Goal: Complete application form: Complete application form

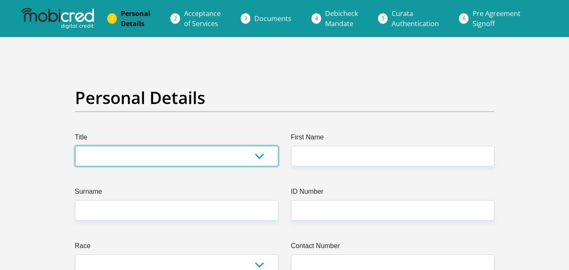
click at [147, 156] on select "Mr Ms Mrs Dr [PERSON_NAME]" at bounding box center [176, 156] width 203 height 21
select select "Ms"
click at [75, 146] on select "Mr Ms Mrs Dr Other" at bounding box center [176, 156] width 203 height 21
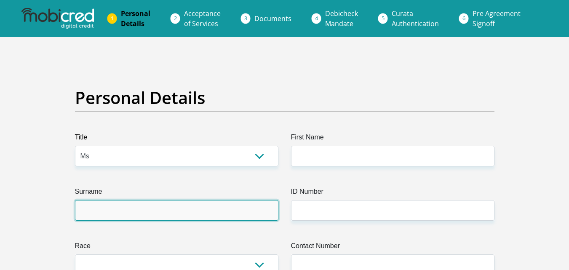
click at [130, 209] on input "Surname" at bounding box center [176, 210] width 203 height 21
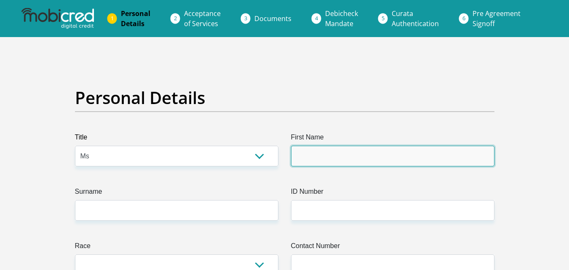
click at [311, 150] on input "First Name" at bounding box center [392, 156] width 203 height 21
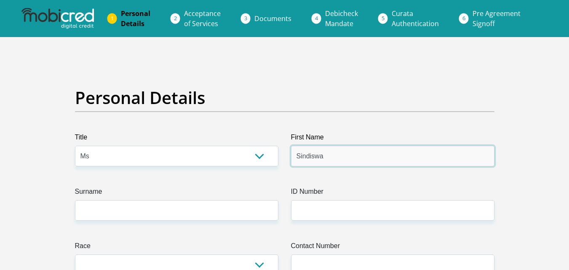
type input "Sindiswa"
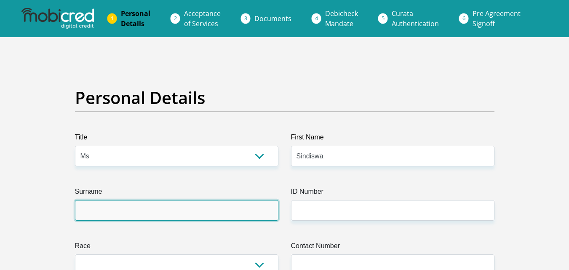
click at [197, 203] on input "Surname" at bounding box center [176, 210] width 203 height 21
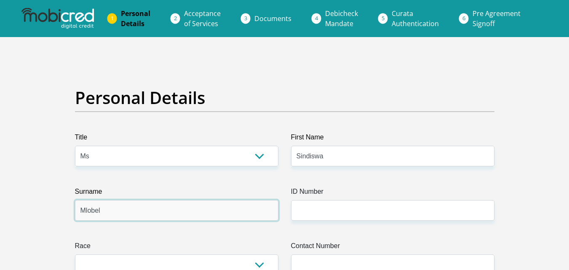
type input "Mlobeli"
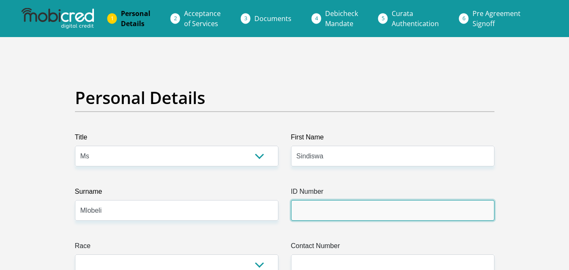
click at [339, 211] on input "ID Number" at bounding box center [392, 210] width 203 height 21
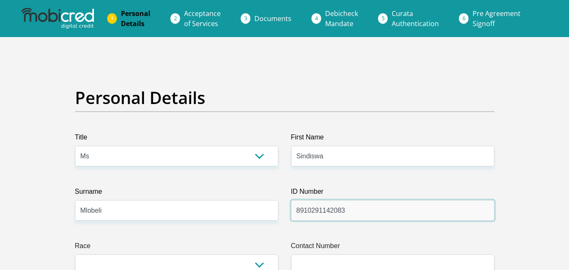
scroll to position [168, 0]
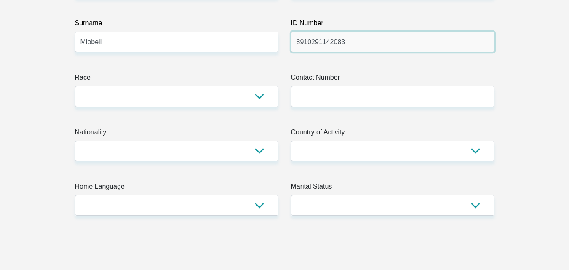
type input "8910291142083"
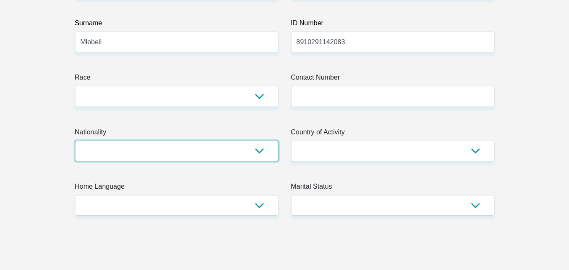
click at [257, 153] on select "South Africa Afghanistan Aland Islands Albania Algeria America Samoa American V…" at bounding box center [176, 151] width 203 height 21
select select "ZAF"
click at [75, 141] on select "South Africa Afghanistan Aland Islands Albania Algeria America Samoa American V…" at bounding box center [176, 151] width 203 height 21
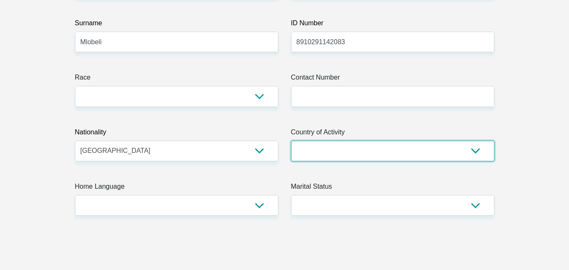
click at [441, 152] on select "South Africa Afghanistan Aland Islands Albania Algeria America Samoa American V…" at bounding box center [392, 151] width 203 height 21
select select "ZAF"
click at [291, 141] on select "South Africa Afghanistan Aland Islands Albania Algeria America Samoa American V…" at bounding box center [392, 151] width 203 height 21
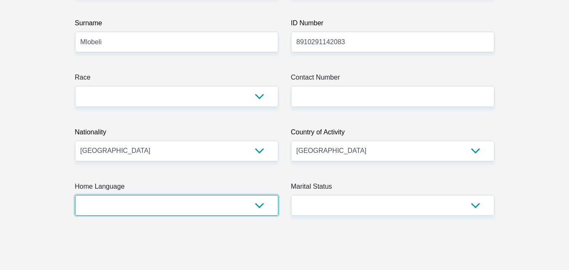
click at [253, 206] on select "Afrikaans English Sepedi South Ndebele Southern Sotho Swati Tsonga Tswana Venda…" at bounding box center [176, 205] width 203 height 21
select select "xho"
click at [75, 195] on select "Afrikaans English Sepedi South Ndebele Southern Sotho Swati Tsonga Tswana Venda…" at bounding box center [176, 205] width 203 height 21
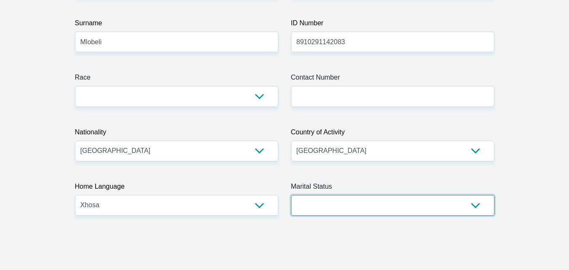
click at [369, 210] on select "Married ANC Single Divorced Widowed Married COP or Customary Law" at bounding box center [392, 205] width 203 height 21
select select "2"
click at [291, 195] on select "Married ANC Single Divorced Widowed Married COP or Customary Law" at bounding box center [392, 205] width 203 height 21
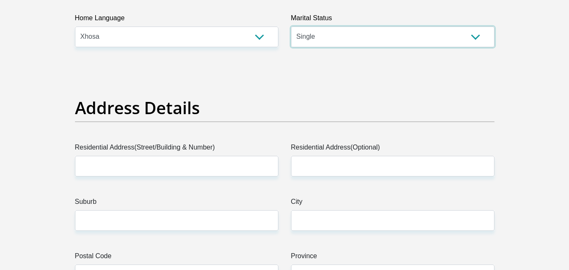
scroll to position [421, 0]
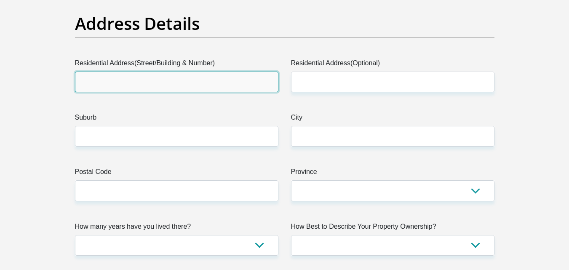
click at [124, 85] on input "Residential Address(Street/Building & Number)" at bounding box center [176, 82] width 203 height 21
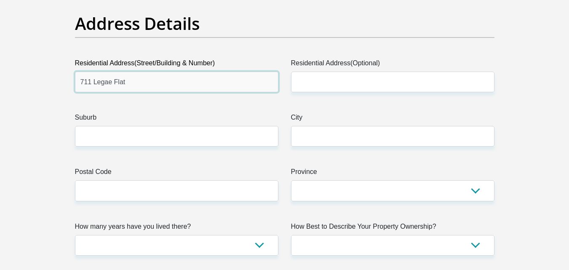
type input "711 Legae Flat"
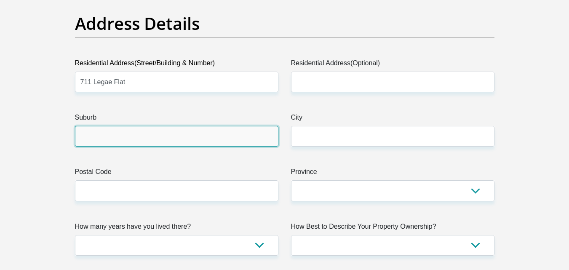
click at [154, 141] on input "Suburb" at bounding box center [176, 136] width 203 height 21
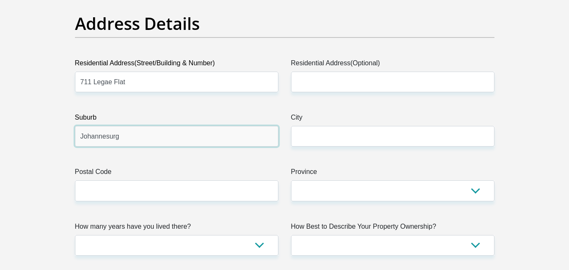
click at [107, 135] on input "Johannesurg" at bounding box center [176, 136] width 203 height 21
type input "Johannesburg"
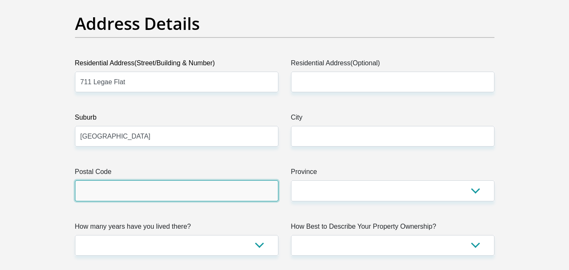
click at [159, 187] on input "Postal Code" at bounding box center [176, 190] width 203 height 21
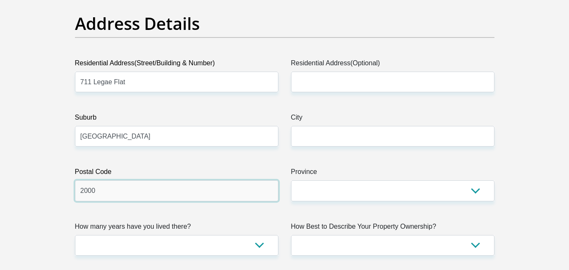
type input "2000"
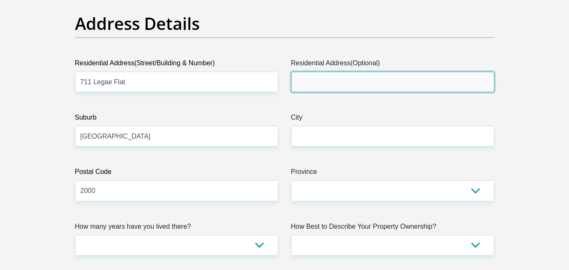
click at [339, 77] on input "Residential Address(Optional)" at bounding box center [392, 82] width 203 height 21
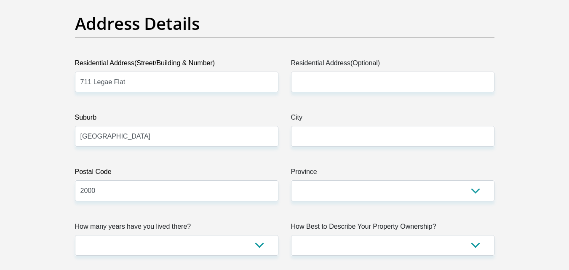
click at [354, 167] on label "Province" at bounding box center [392, 173] width 203 height 13
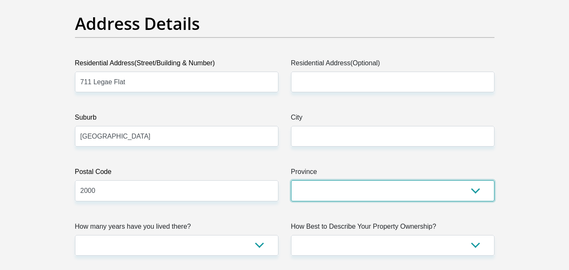
click at [354, 180] on select "Eastern Cape Free State Gauteng KwaZulu-Natal Limpopo Mpumalanga Northern Cape …" at bounding box center [392, 190] width 203 height 21
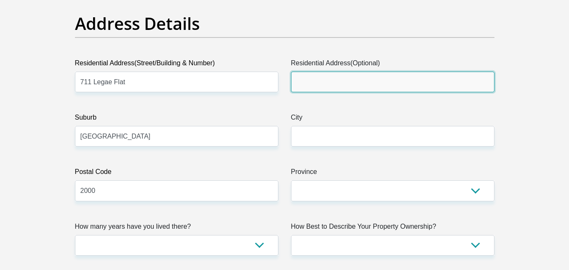
click at [342, 85] on input "Residential Address(Optional)" at bounding box center [392, 82] width 203 height 21
type input "711 Leage Flat"
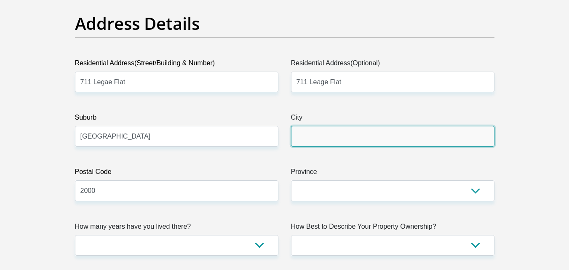
click at [354, 135] on input "City" at bounding box center [392, 136] width 203 height 21
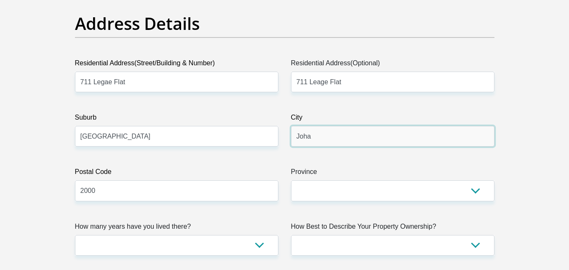
type input "Johannesburg"
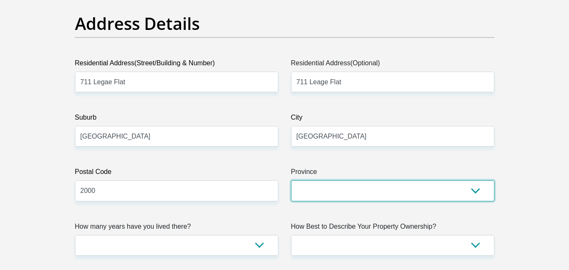
click at [319, 191] on select "Eastern Cape Free State Gauteng KwaZulu-Natal Limpopo Mpumalanga Northern Cape …" at bounding box center [392, 190] width 203 height 21
select select "Gauteng"
click at [291, 180] on select "Eastern Cape Free State Gauteng KwaZulu-Natal Limpopo Mpumalanga Northern Cape …" at bounding box center [392, 190] width 203 height 21
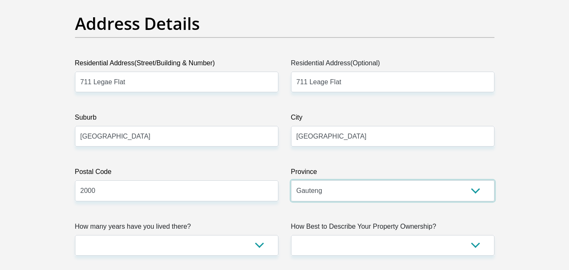
scroll to position [505, 0]
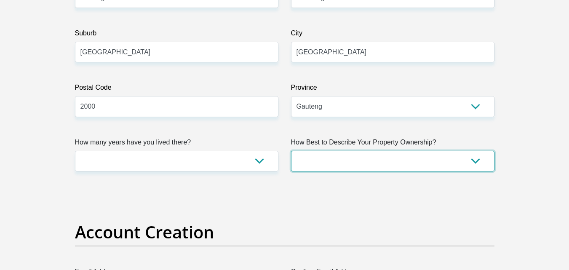
click at [355, 163] on select "Owned Rented Family Owned Company Dwelling" at bounding box center [392, 161] width 203 height 21
select select "Rented"
click at [291, 151] on select "Owned Rented Family Owned Company Dwelling" at bounding box center [392, 161] width 203 height 21
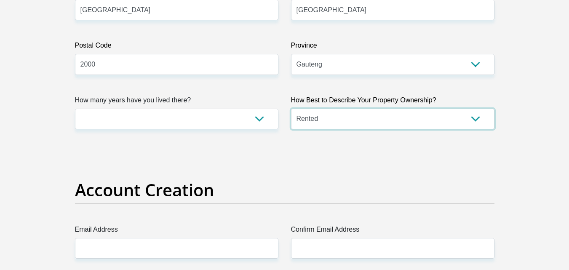
scroll to position [674, 0]
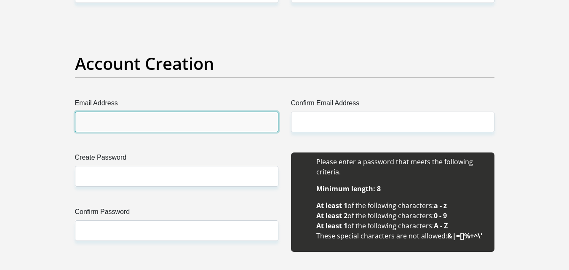
click at [179, 126] on input "Email Address" at bounding box center [176, 122] width 203 height 21
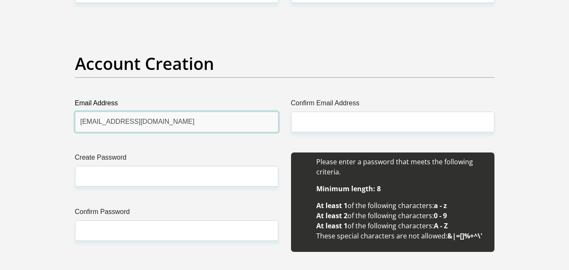
type input "[EMAIL_ADDRESS][DOMAIN_NAME]"
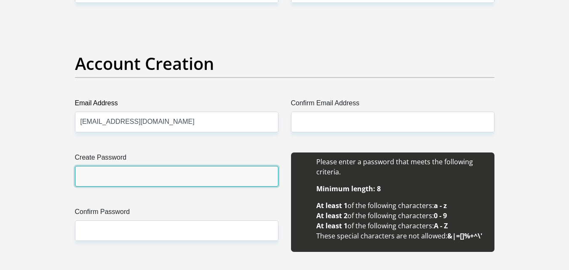
click at [171, 178] on input "Create Password" at bounding box center [176, 176] width 203 height 21
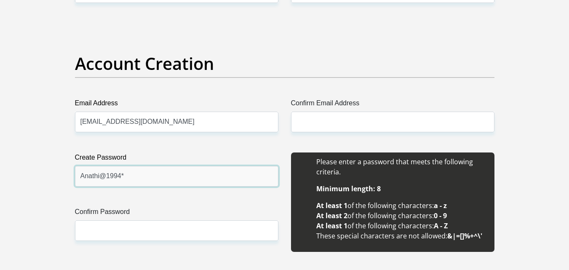
type input "Anathi@1994*"
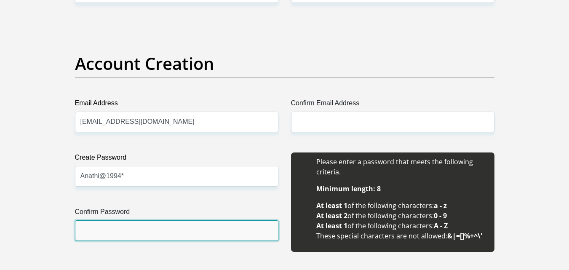
click at [155, 227] on input "Confirm Password" at bounding box center [176, 230] width 203 height 21
type input "Anathi@1994*"
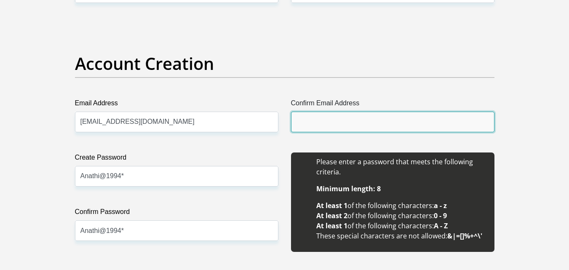
click at [344, 123] on input "Confirm Email Address" at bounding box center [392, 122] width 203 height 21
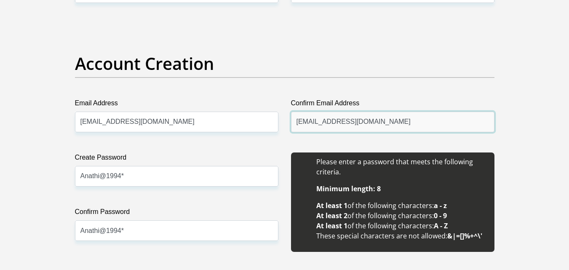
type input "[EMAIL_ADDRESS][DOMAIN_NAME]"
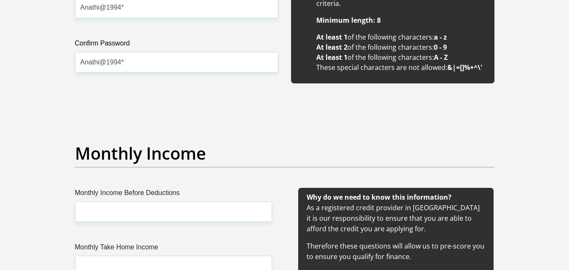
scroll to position [926, 0]
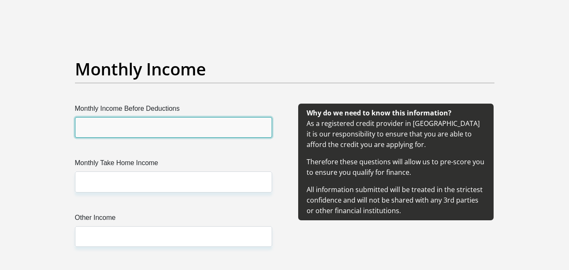
click at [135, 131] on input "Monthly Income Before Deductions" at bounding box center [173, 127] width 197 height 21
type input "21100"
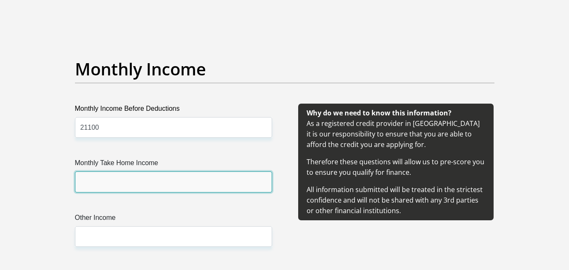
click at [157, 182] on input "Monthly Take Home Income" at bounding box center [173, 181] width 197 height 21
type input "15800"
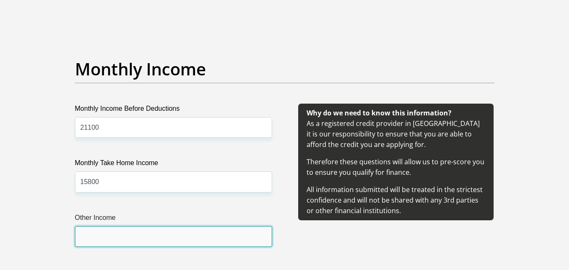
click at [175, 243] on input "Other Income" at bounding box center [173, 236] width 197 height 21
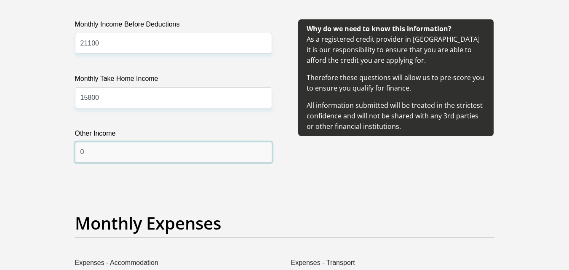
type input "0"
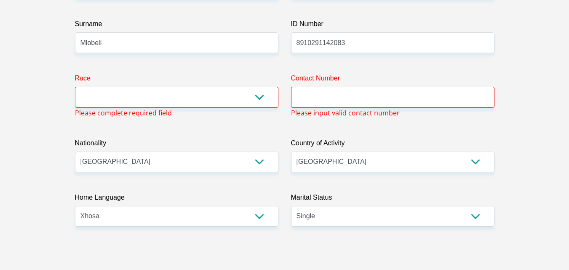
scroll to position [149, 0]
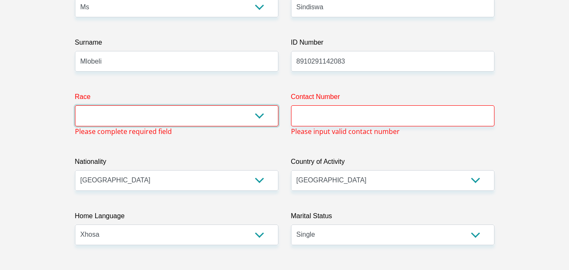
click at [161, 121] on select "Black Coloured Indian White Other" at bounding box center [176, 115] width 203 height 21
select select "1"
click at [75, 105] on select "Black Coloured Indian White Other" at bounding box center [176, 115] width 203 height 21
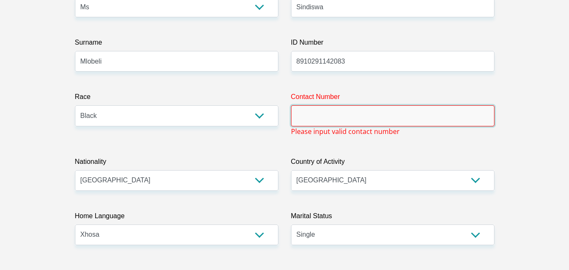
click at [371, 112] on input "Contact Number" at bounding box center [392, 115] width 203 height 21
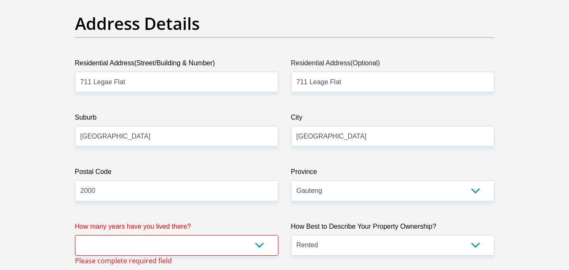
scroll to position [590, 0]
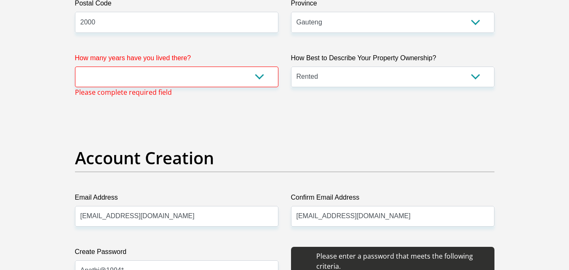
type input "0739287918"
click at [260, 78] on select "less than 1 year 1-3 years 3-5 years 5+ years" at bounding box center [176, 77] width 203 height 21
select select "5"
click at [75, 67] on select "less than 1 year 1-3 years 3-5 years 5+ years" at bounding box center [176, 77] width 203 height 21
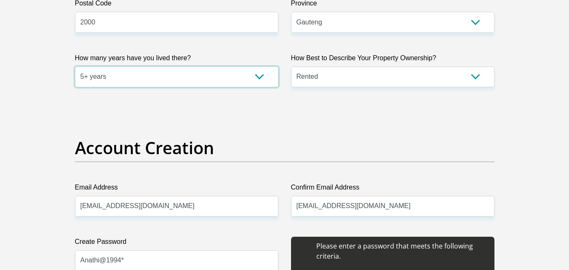
scroll to position [379, 0]
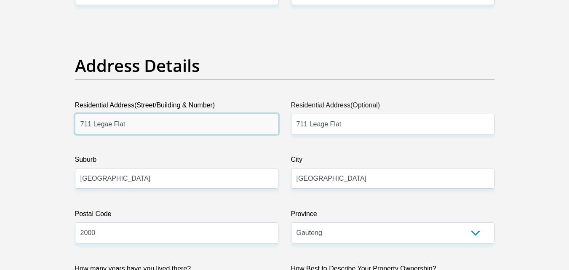
click at [146, 131] on input "711 Legae Flat" at bounding box center [176, 124] width 203 height 21
type input "7"
type input "1713 Masuku Street"
click at [349, 113] on label "Residential Address(Optional)" at bounding box center [392, 106] width 203 height 13
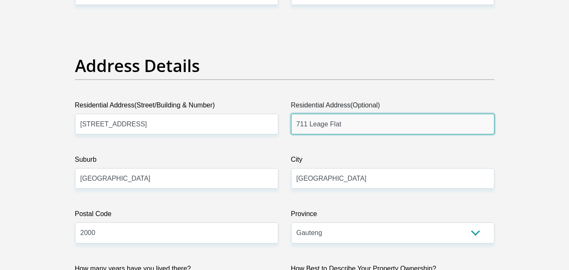
click at [349, 114] on input "711 Leage Flat" at bounding box center [392, 124] width 203 height 21
click at [347, 125] on input "711 Leage Flat" at bounding box center [392, 124] width 203 height 21
type input "7"
type input "1713 Masuku Street"
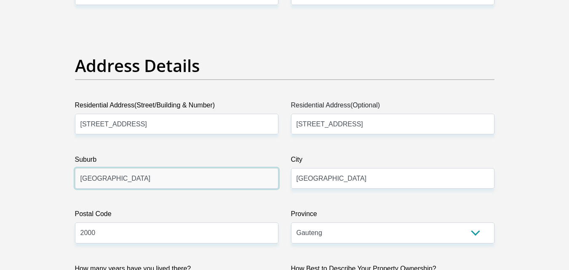
click at [177, 180] on input "Johannesburg" at bounding box center [176, 178] width 203 height 21
type input "J"
type input "Soweto"
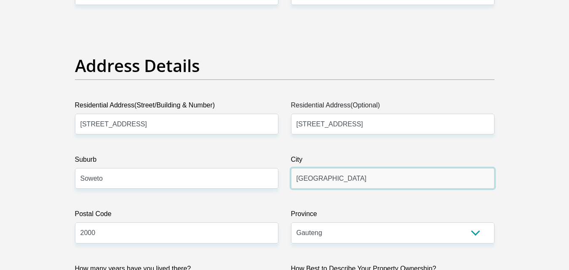
click at [356, 179] on input "Johannesburg" at bounding box center [392, 178] width 203 height 21
type input "J"
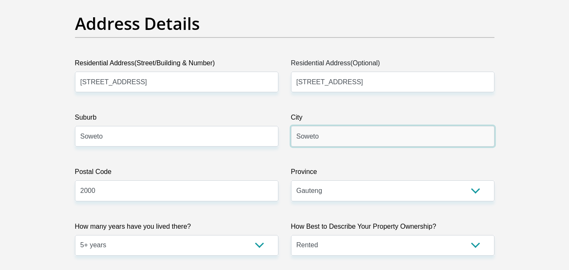
type input "Soweto"
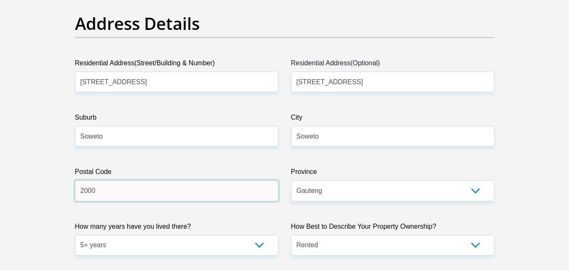
click at [120, 192] on input "2000" at bounding box center [176, 190] width 203 height 21
type input "2"
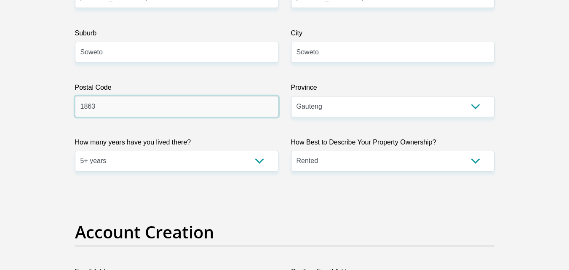
type input "1863"
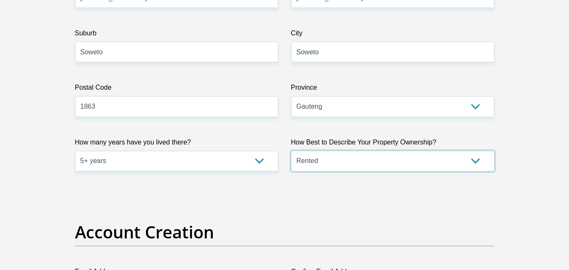
click at [459, 163] on select "Owned Rented Family Owned Company Dwelling" at bounding box center [392, 161] width 203 height 21
select select "parents"
click at [291, 151] on select "Owned Rented Family Owned Company Dwelling" at bounding box center [392, 161] width 203 height 21
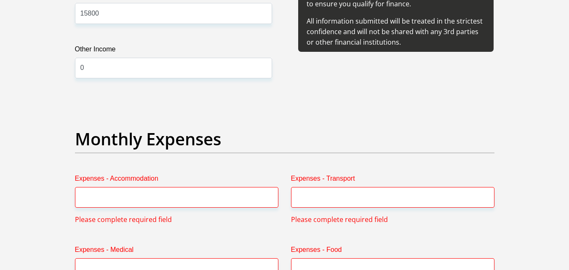
scroll to position [1221, 0]
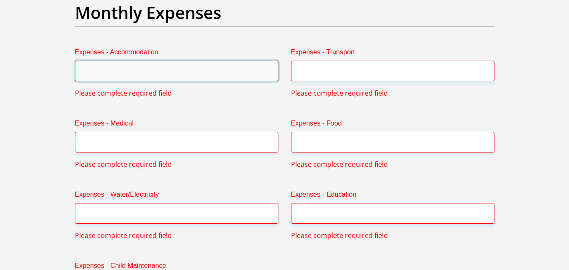
click at [106, 71] on input "Expenses - Accommodation" at bounding box center [176, 71] width 203 height 21
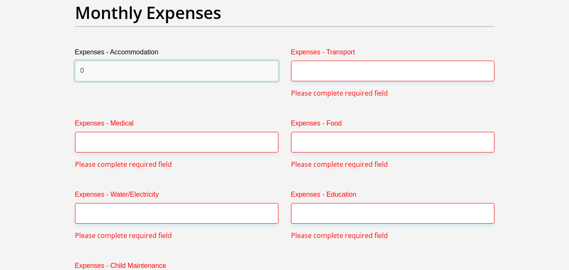
type input "0"
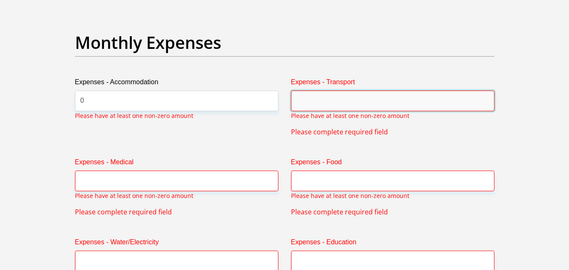
scroll to position [1192, 0]
click at [320, 97] on input "Expenses - Transport" at bounding box center [392, 100] width 203 height 21
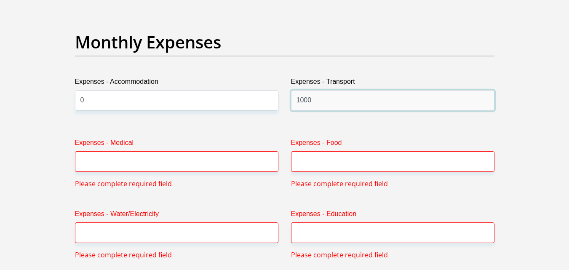
type input "1000"
click at [171, 147] on label "Expenses - Medical" at bounding box center [176, 144] width 203 height 13
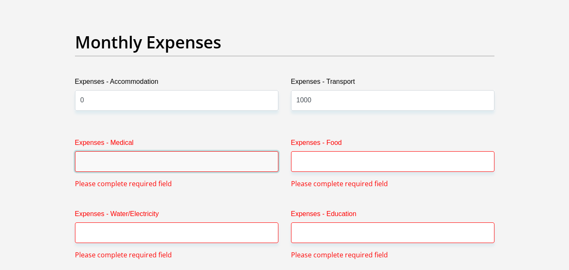
click at [171, 151] on input "Expenses - Medical" at bounding box center [176, 161] width 203 height 21
click at [152, 150] on label "Expenses - Medical" at bounding box center [176, 144] width 203 height 13
click at [152, 151] on input "Expenses - Medical" at bounding box center [176, 161] width 203 height 21
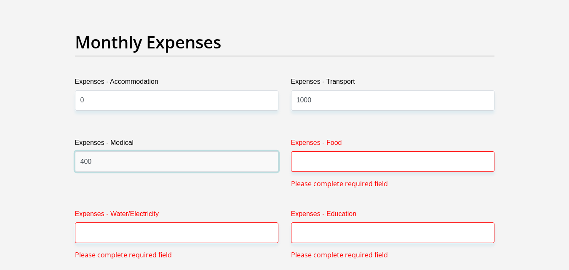
type input "400"
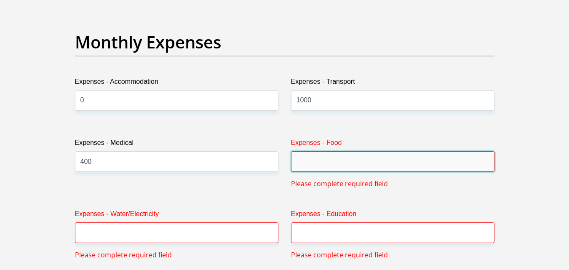
click at [334, 153] on input "Expenses - Food" at bounding box center [392, 161] width 203 height 21
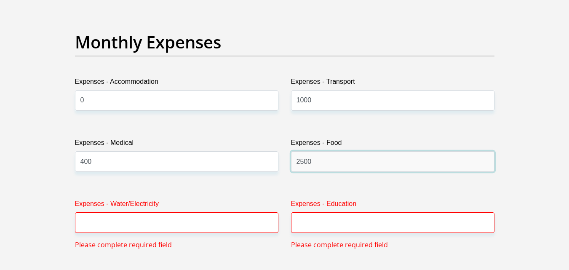
type input "2500"
click at [209, 207] on label "Expenses - Water/Electricity" at bounding box center [176, 205] width 203 height 13
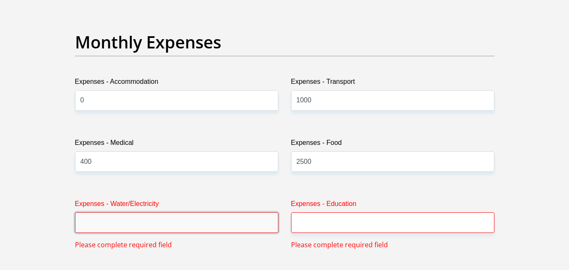
click at [209, 212] on input "Expenses - Water/Electricity" at bounding box center [176, 222] width 203 height 21
click at [170, 221] on input "Expenses - Water/Electricity" at bounding box center [176, 222] width 203 height 21
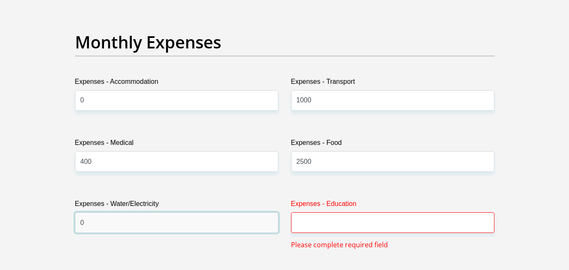
type input "0"
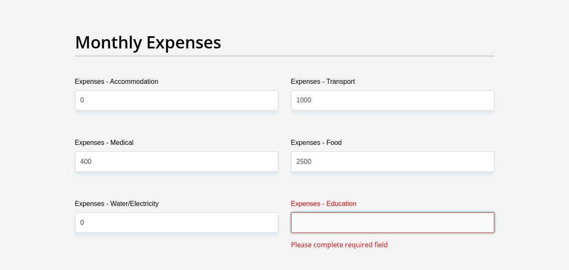
click at [350, 220] on input "Expenses - Education" at bounding box center [392, 222] width 203 height 21
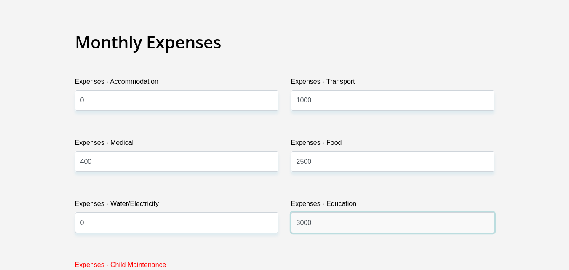
scroll to position [1318, 0]
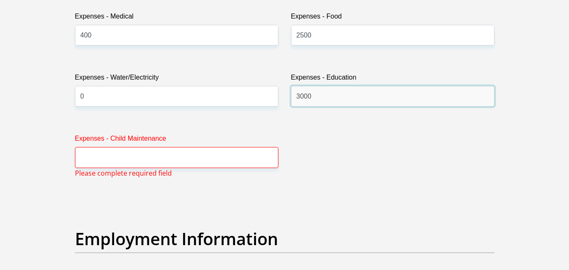
type input "3000"
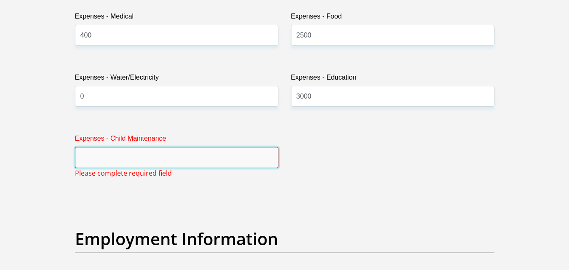
click at [146, 161] on input "Expenses - Child Maintenance" at bounding box center [176, 157] width 203 height 21
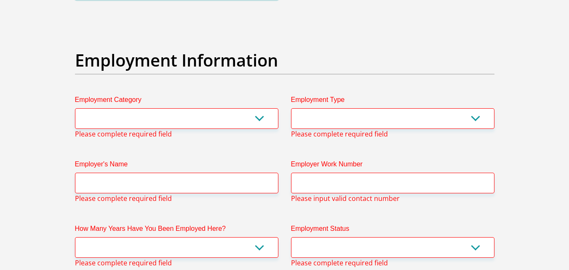
scroll to position [1529, 0]
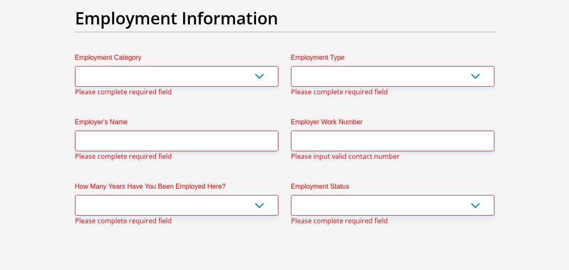
type input "0"
click at [147, 74] on select "AGRICULTURE ALCOHOL & TOBACCO CONSTRUCTION MATERIALS METALLURGY EQUIPMENT FOR R…" at bounding box center [176, 76] width 203 height 21
click at [147, 73] on select "AGRICULTURE ALCOHOL & TOBACCO CONSTRUCTION MATERIALS METALLURGY EQUIPMENT FOR R…" at bounding box center [176, 76] width 203 height 21
click at [149, 80] on select "AGRICULTURE ALCOHOL & TOBACCO CONSTRUCTION MATERIALS METALLURGY EQUIPMENT FOR R…" at bounding box center [176, 76] width 203 height 21
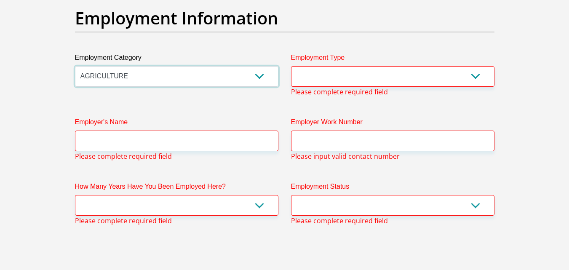
click at [139, 77] on select "AGRICULTURE ALCOHOL & TOBACCO CONSTRUCTION MATERIALS METALLURGY EQUIPMENT FOR R…" at bounding box center [176, 76] width 203 height 21
select select "53"
click at [75, 66] on select "AGRICULTURE ALCOHOL & TOBACCO CONSTRUCTION MATERIALS METALLURGY EQUIPMENT FOR R…" at bounding box center [176, 76] width 203 height 21
drag, startPoint x: 345, startPoint y: 76, endPoint x: 350, endPoint y: 75, distance: 4.7
click at [345, 76] on select "College/Lecturer Craft Seller Creative Driver Executive Farmer Forces - Non Com…" at bounding box center [392, 76] width 203 height 21
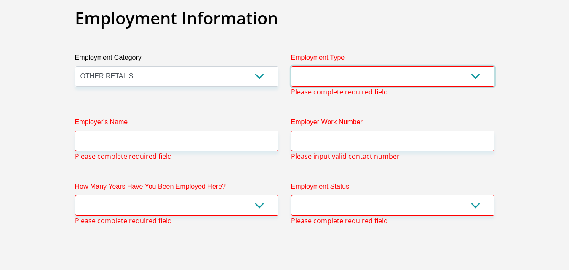
select select "Manager"
click at [291, 66] on select "College/Lecturer Craft Seller Creative Driver Executive Farmer Forces - Non Com…" at bounding box center [392, 76] width 203 height 21
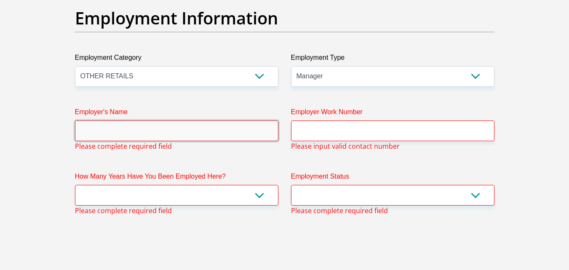
click at [129, 129] on input "Employer's Name" at bounding box center [176, 130] width 203 height 21
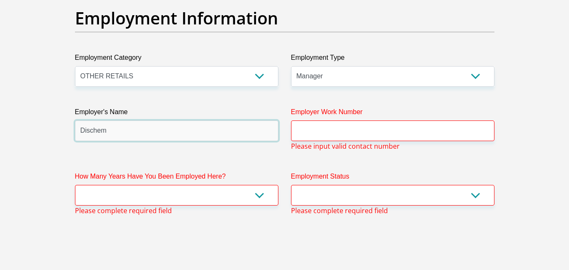
click at [127, 127] on input "Dischem" at bounding box center [176, 130] width 203 height 21
type input "Dischem"
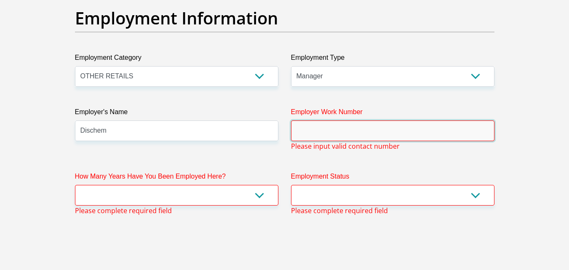
click at [339, 133] on input "Employer Work Number" at bounding box center [392, 130] width 203 height 21
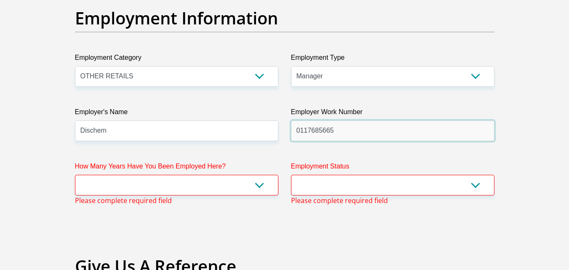
type input "0117685665"
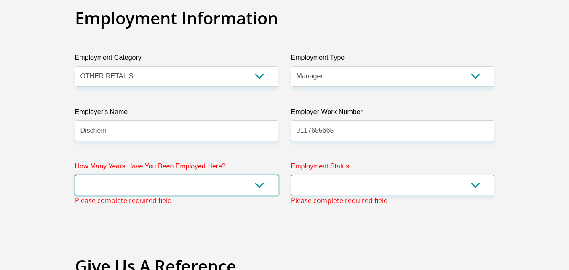
click at [261, 183] on select "less than 1 year 1-3 years 3-5 years 5+ years" at bounding box center [176, 185] width 203 height 21
select select "60"
click at [75, 175] on select "less than 1 year 1-3 years 3-5 years 5+ years" at bounding box center [176, 185] width 203 height 21
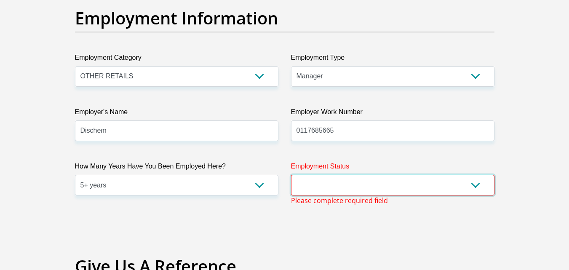
click at [473, 187] on select "Permanent/Full-time Part-time/Casual Contract Worker Self-Employed Housewife Re…" at bounding box center [392, 185] width 203 height 21
click at [251, 225] on div "Title Mr Ms Mrs Dr Other First Name Sindiswa Surname Mlobeli ID Number 89102911…" at bounding box center [285, 9] width 432 height 2811
click at [476, 188] on select "Permanent/Full-time Part-time/Casual Contract Worker Self-Employed Housewife Re…" at bounding box center [392, 185] width 203 height 21
select select "1"
click at [291, 175] on select "Permanent/Full-time Part-time/Casual Contract Worker Self-Employed Housewife Re…" at bounding box center [392, 185] width 203 height 21
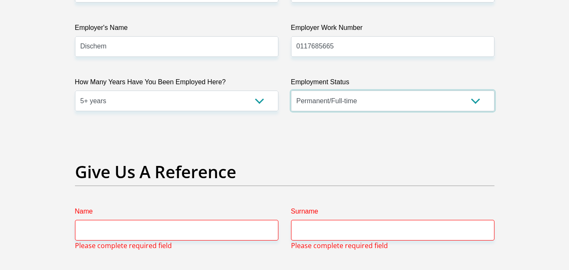
scroll to position [1739, 0]
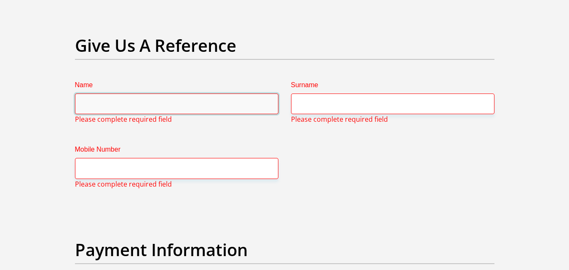
click at [189, 103] on input "Name" at bounding box center [176, 103] width 203 height 21
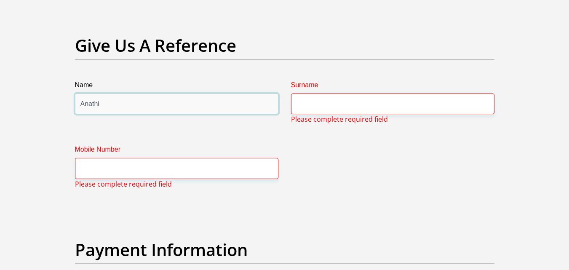
type input "Anathi"
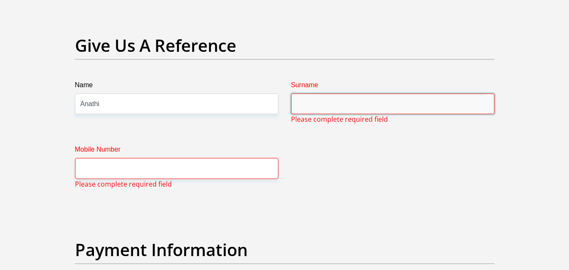
click at [335, 101] on input "Surname" at bounding box center [392, 103] width 203 height 21
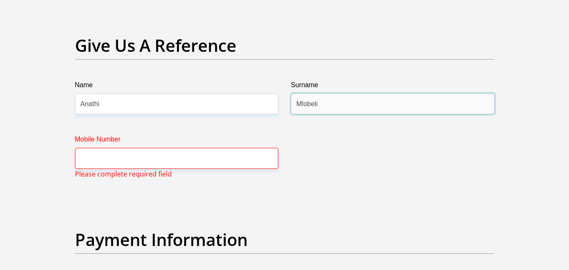
type input "Mlobeli"
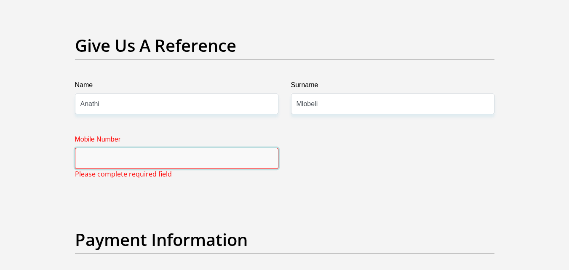
click at [192, 152] on input "Mobile Number" at bounding box center [176, 158] width 203 height 21
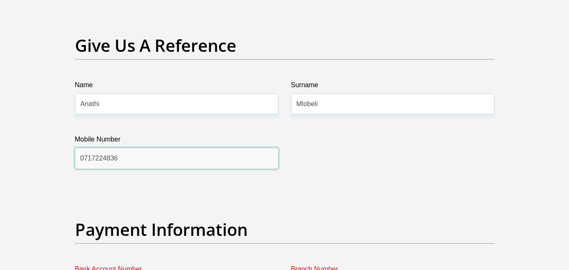
scroll to position [1865, 0]
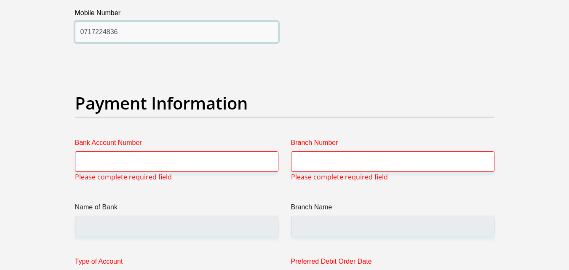
type input "0717224836"
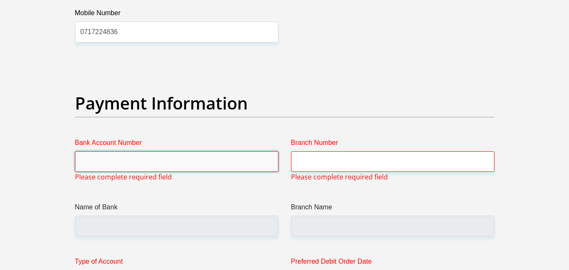
click at [187, 162] on input "Bank Account Number" at bounding box center [176, 161] width 203 height 21
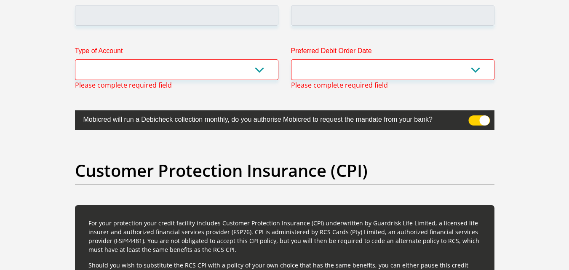
scroll to position [1823, 0]
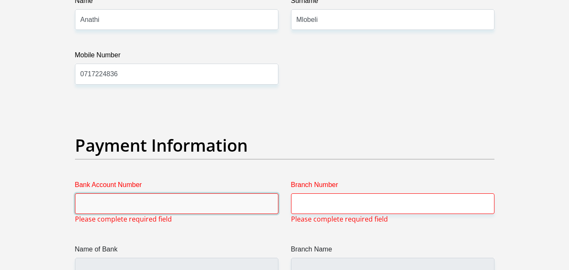
click at [143, 196] on input "Bank Account Number" at bounding box center [176, 203] width 203 height 21
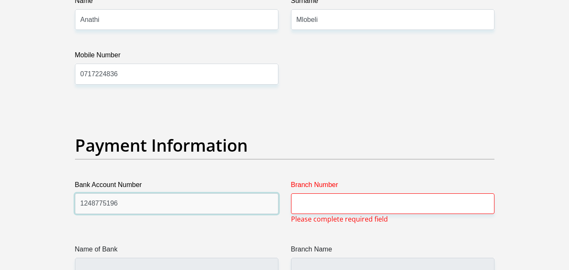
type input "1248775196"
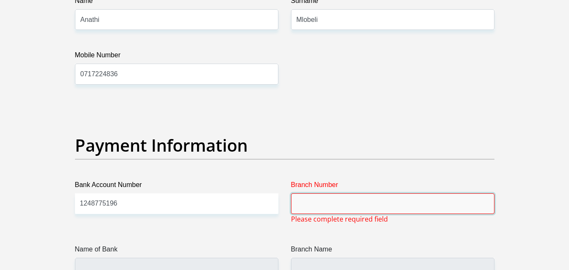
click at [368, 203] on input "Branch Number" at bounding box center [392, 203] width 203 height 21
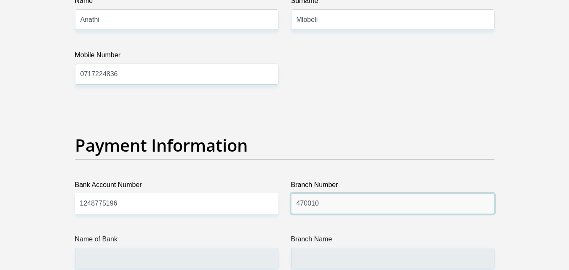
scroll to position [1908, 0]
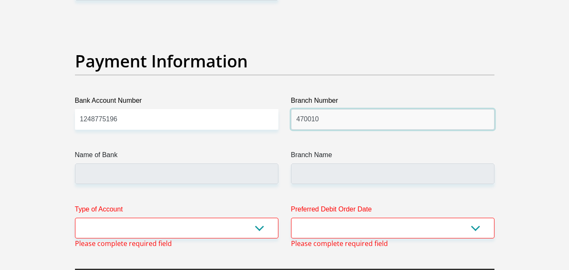
type input "470010"
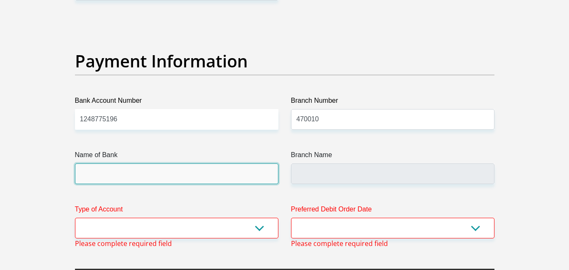
click at [124, 173] on input "Name of Bank" at bounding box center [176, 173] width 203 height 21
type input "CAPITEC BANK LIMITED"
type input "CAPITEC BANK CPC"
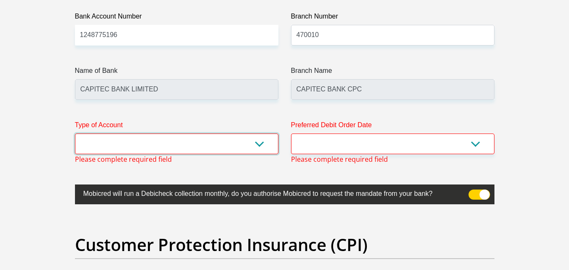
click at [254, 149] on select "Cheque Savings" at bounding box center [176, 143] width 203 height 21
select select "SAV"
click at [75, 133] on select "Cheque Savings" at bounding box center [176, 143] width 203 height 21
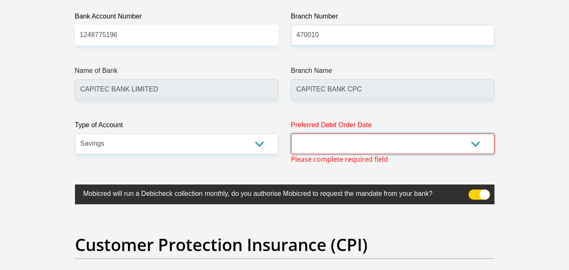
click at [338, 147] on select "1st 2nd 3rd 4th 5th 7th 18th 19th 20th 21st 22nd 23rd 24th 25th 26th 27th 28th …" at bounding box center [392, 143] width 203 height 21
select select "28"
click at [291, 133] on select "1st 2nd 3rd 4th 5th 7th 18th 19th 20th 21st 22nd 23rd 24th 25th 26th 27th 28th …" at bounding box center [392, 143] width 203 height 21
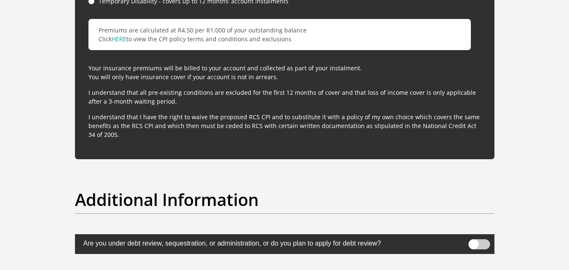
scroll to position [2581, 0]
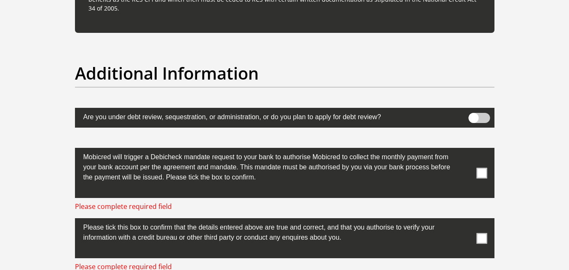
click at [475, 115] on span at bounding box center [478, 118] width 21 height 10
click at [473, 115] on input "checkbox" at bounding box center [473, 115] width 0 height 0
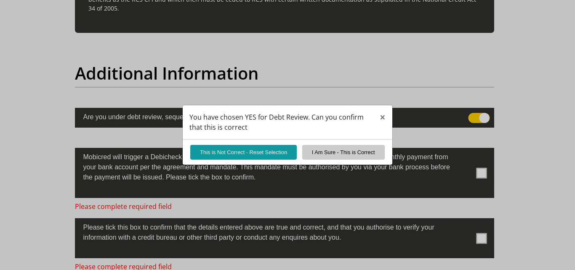
click at [352, 76] on div "You have chosen YES for Debt Review. Can you confirm that this is correct × Thi…" at bounding box center [287, 135] width 575 height 270
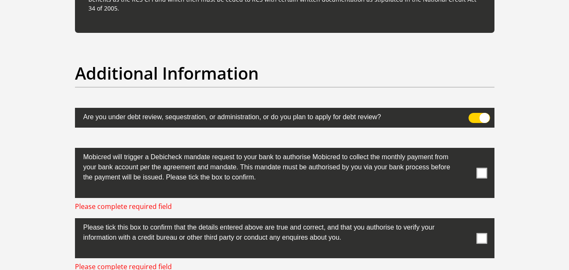
scroll to position [2666, 0]
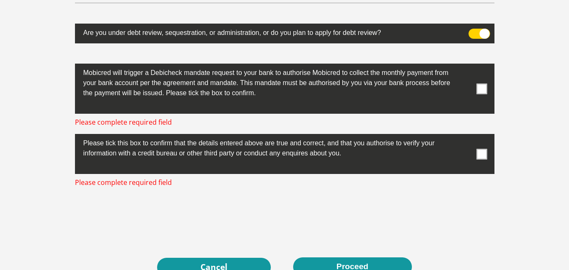
click at [482, 87] on span at bounding box center [481, 88] width 11 height 11
click at [465, 66] on input "checkbox" at bounding box center [465, 66] width 0 height 0
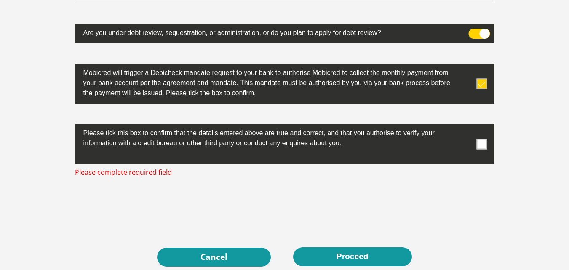
click at [487, 140] on label at bounding box center [284, 144] width 419 height 40
click at [465, 126] on input "checkbox" at bounding box center [465, 126] width 0 height 0
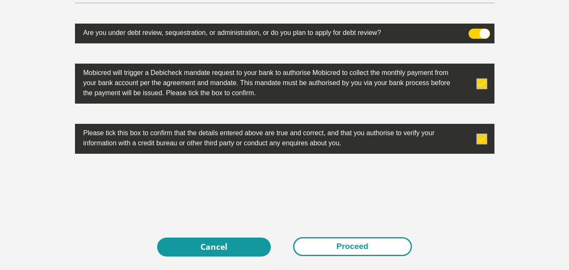
click at [355, 249] on button "Proceed" at bounding box center [352, 246] width 119 height 19
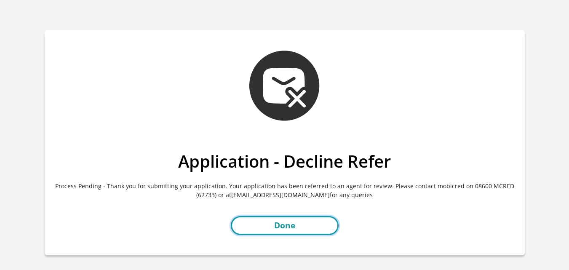
click at [294, 226] on link "Done" at bounding box center [285, 225] width 108 height 19
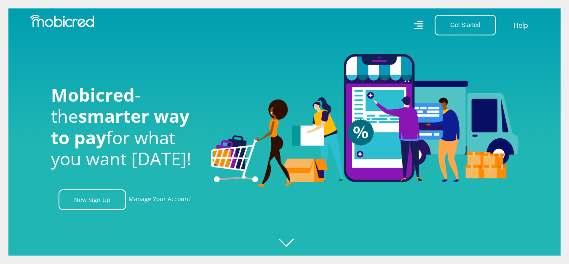
scroll to position [84, 0]
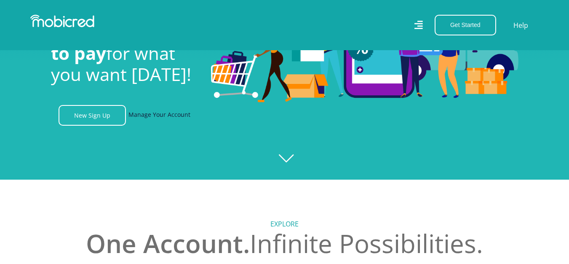
click at [170, 113] on link "Manage Your Account" at bounding box center [159, 115] width 62 height 21
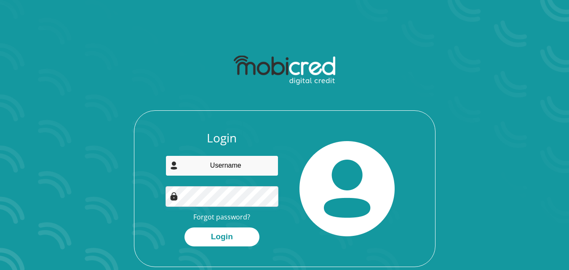
click at [243, 168] on input "email" at bounding box center [221, 165] width 113 height 21
type input "[EMAIL_ADDRESS][DOMAIN_NAME]"
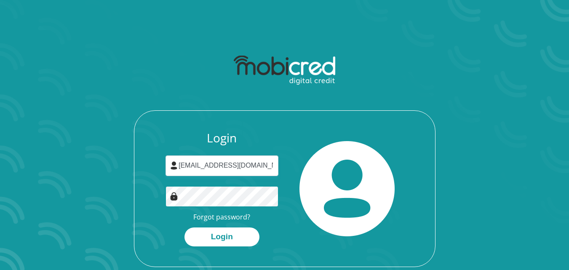
click at [184, 227] on button "Login" at bounding box center [221, 236] width 75 height 19
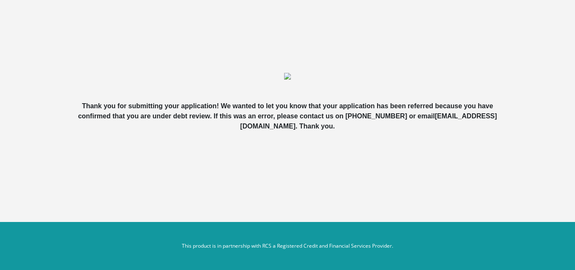
click at [287, 77] on img at bounding box center [287, 76] width 7 height 7
click at [382, 172] on section "Thank you for submitting your application! We wanted to let you know that your …" at bounding box center [287, 96] width 575 height 192
drag, startPoint x: 419, startPoint y: 117, endPoint x: 384, endPoint y: 119, distance: 35.4
click at [384, 119] on b "Thank you for submitting your application! We wanted to let you know that your …" at bounding box center [287, 115] width 419 height 27
click at [292, 153] on div "Thank you for submitting your application! We wanted to let you know that your …" at bounding box center [288, 95] width 480 height 131
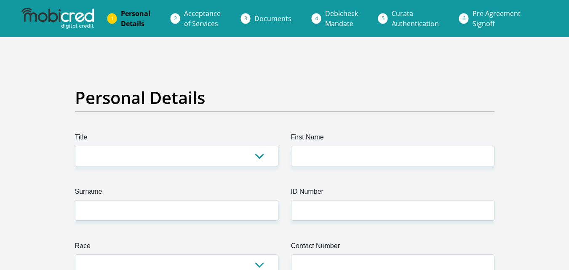
click at [342, 17] on span "Debicheck Mandate" at bounding box center [341, 18] width 33 height 19
click at [480, 19] on span "Pre Agreement Signoff" at bounding box center [496, 18] width 48 height 19
click at [466, 18] on li "Pre Agreement Signoff" at bounding box center [507, 18] width 82 height 27
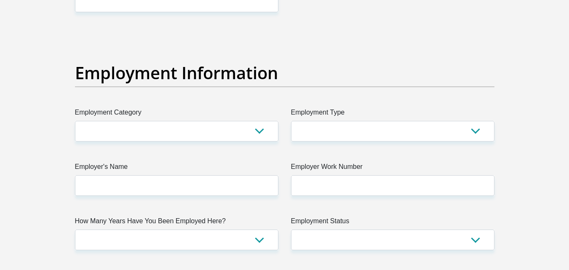
scroll to position [1600, 0]
